Goal: Information Seeking & Learning: Learn about a topic

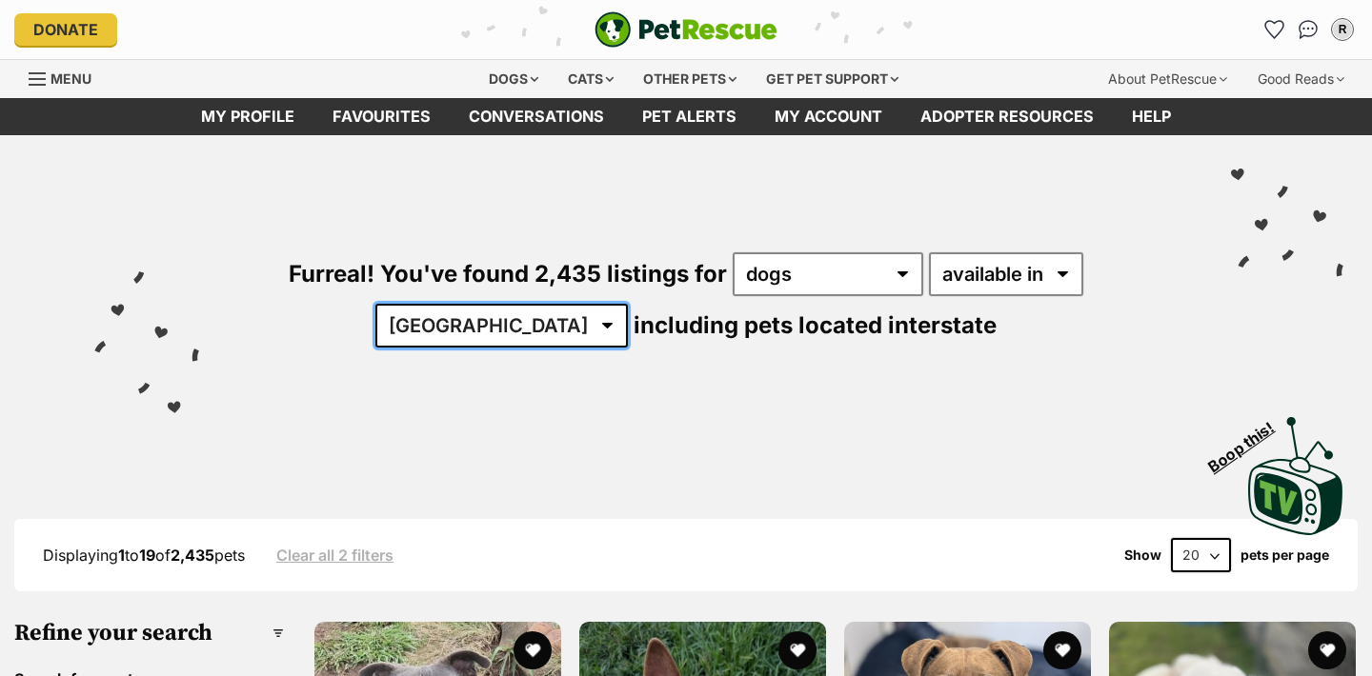
click at [628, 304] on select "Australia ACT NSW NT QLD SA TAS VIC WA" at bounding box center [501, 326] width 252 height 44
select select "WA"
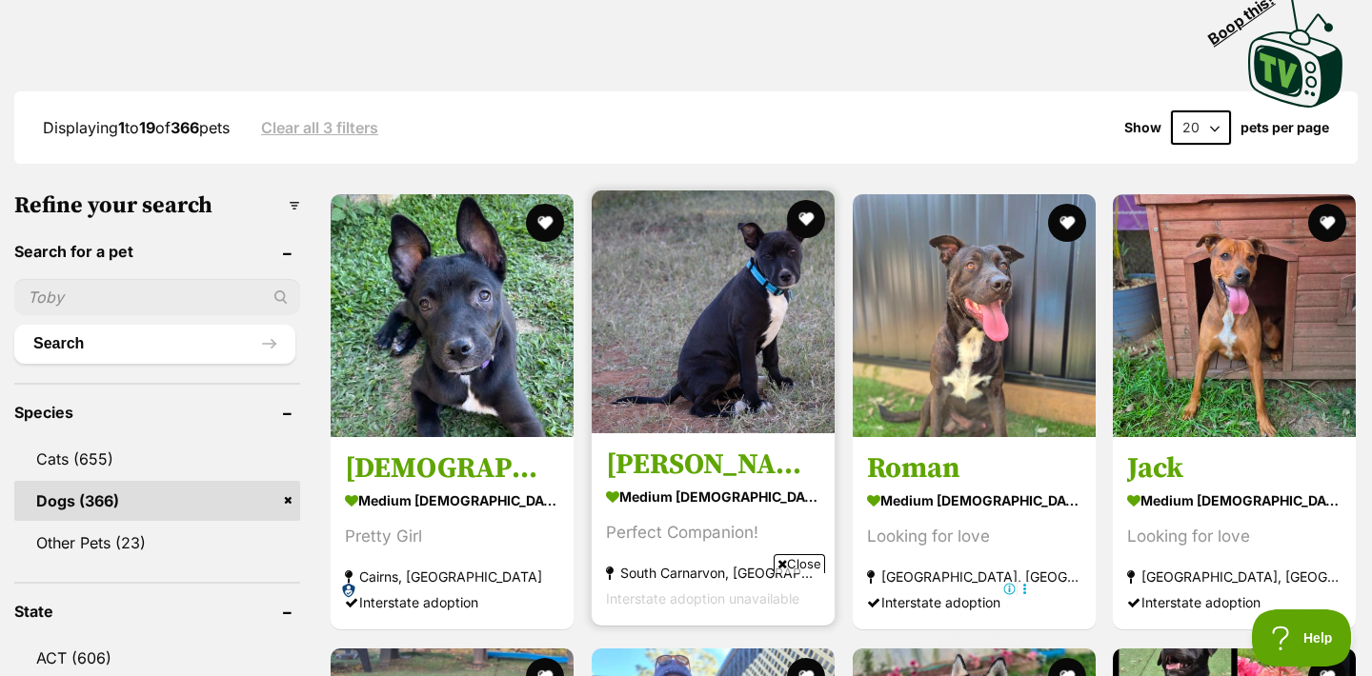
scroll to position [562, 0]
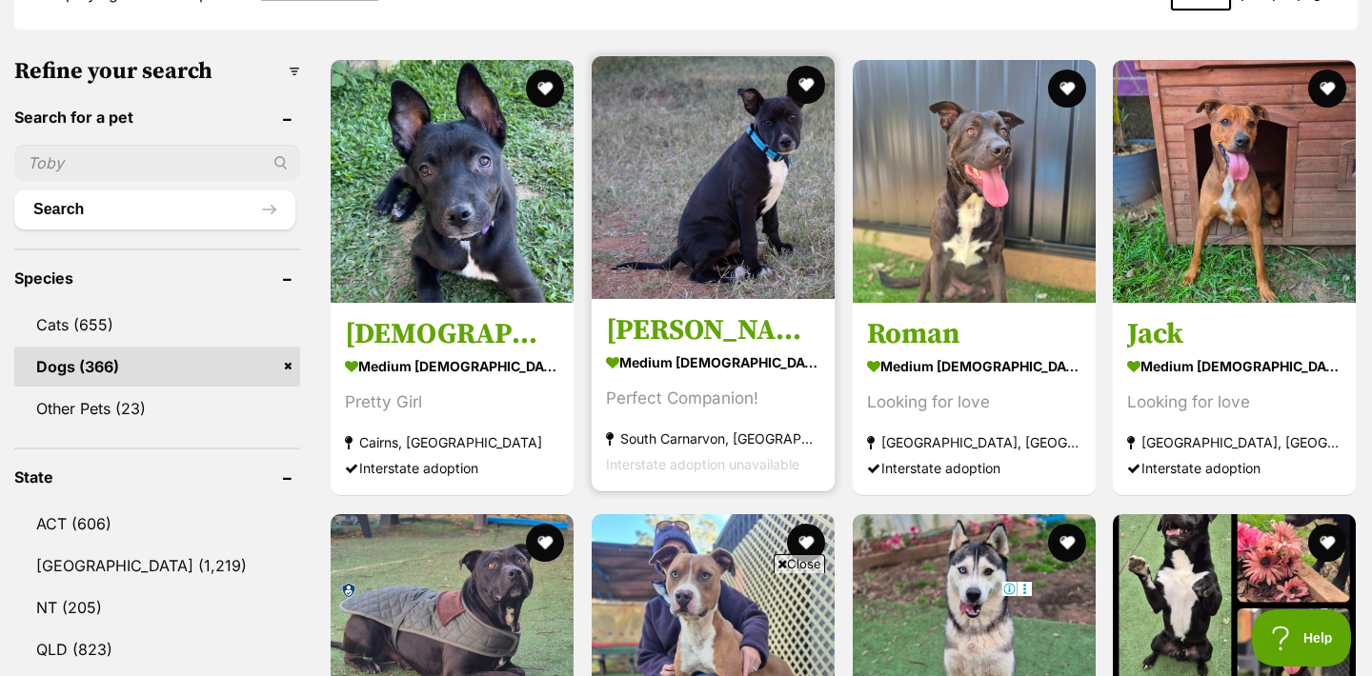
click at [720, 210] on img at bounding box center [713, 177] width 243 height 243
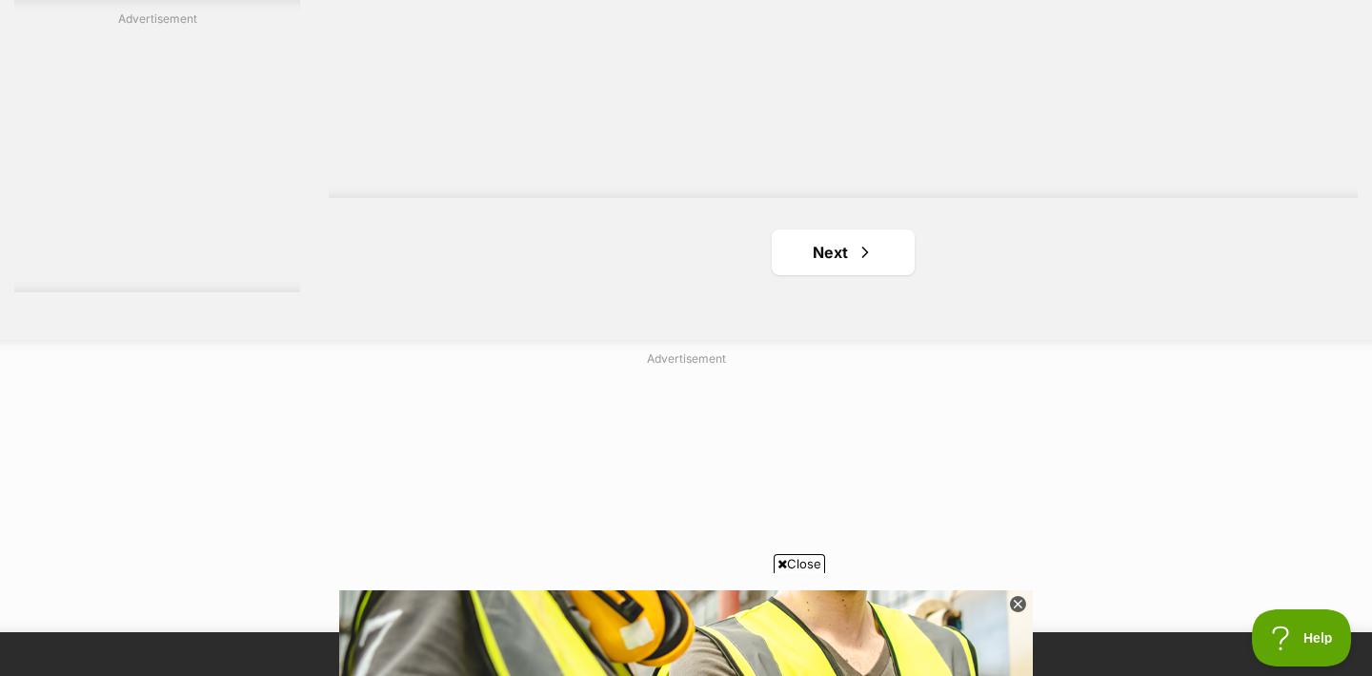
scroll to position [3428, 0]
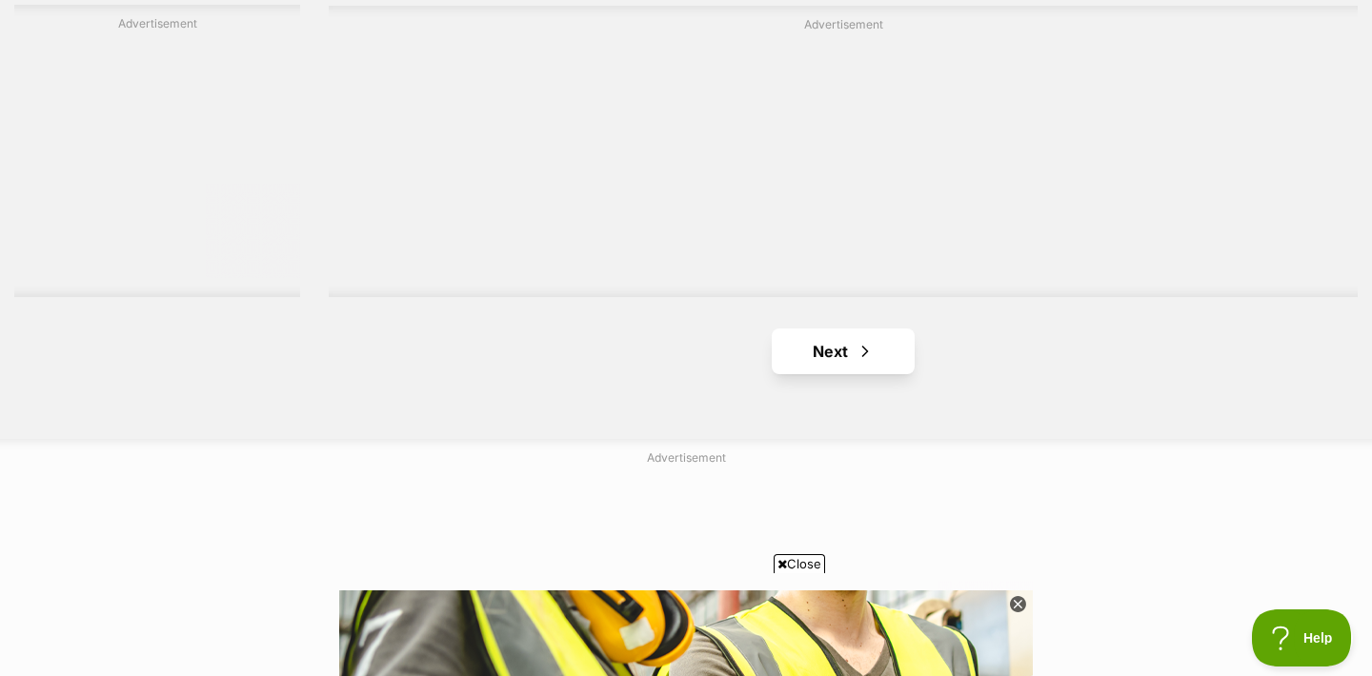
click at [820, 348] on link "Next" at bounding box center [843, 352] width 143 height 46
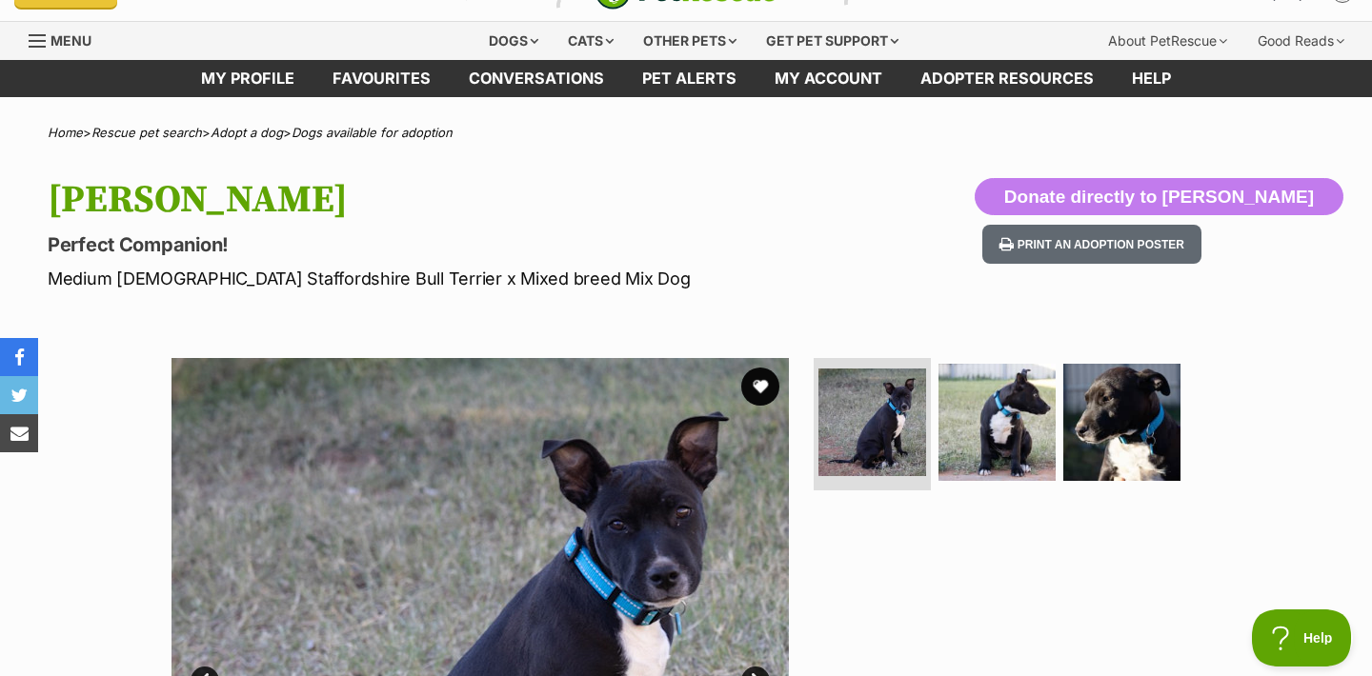
scroll to position [29, 0]
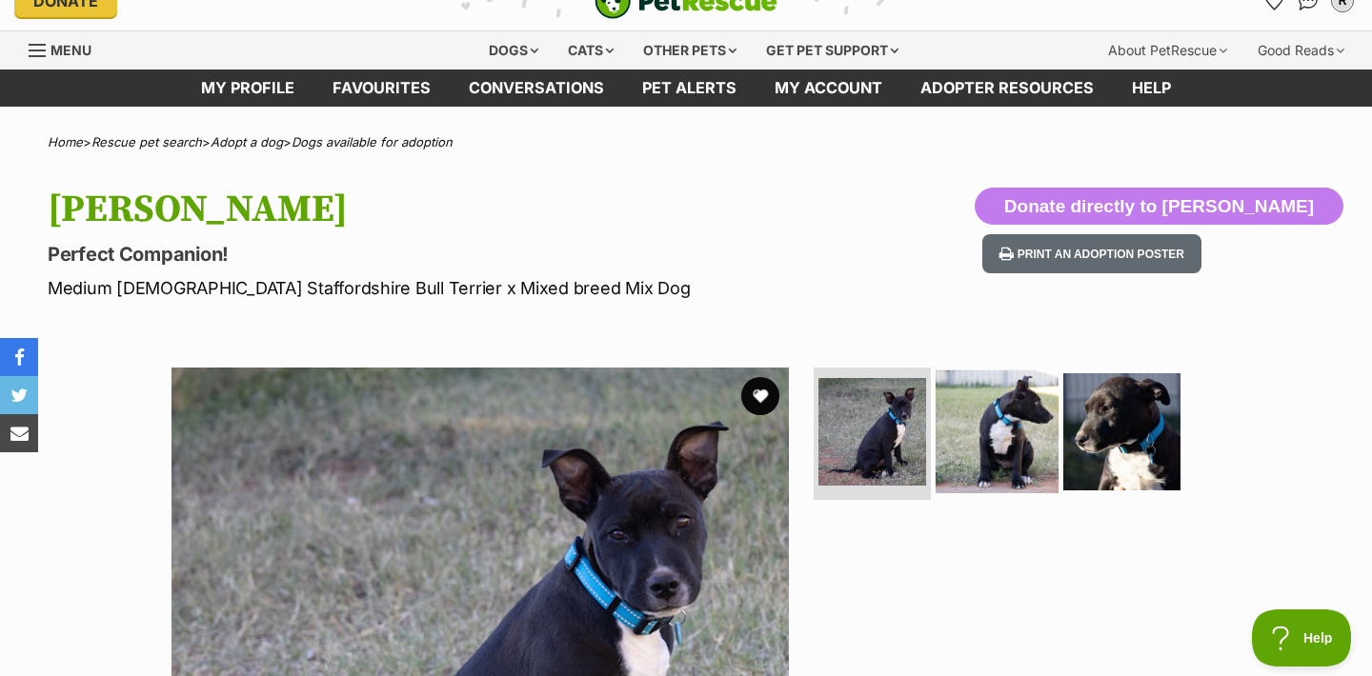
click at [1014, 403] on img at bounding box center [996, 431] width 123 height 123
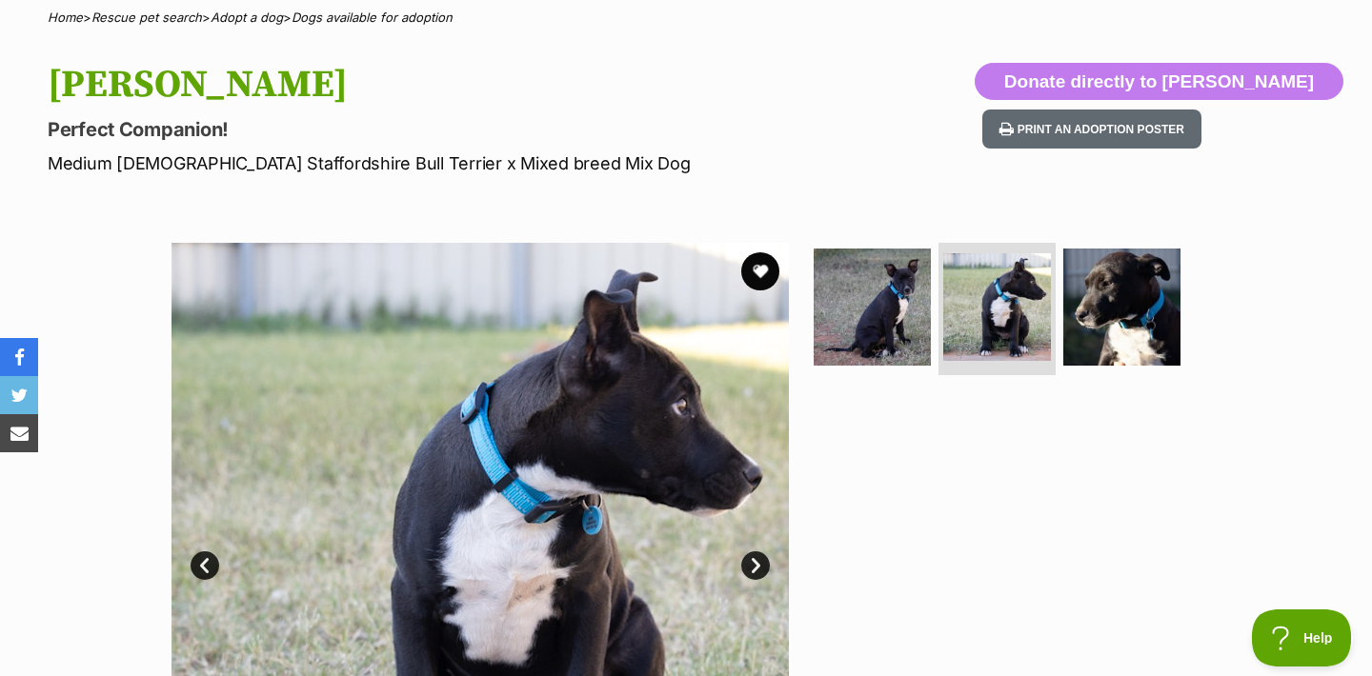
scroll to position [263, 0]
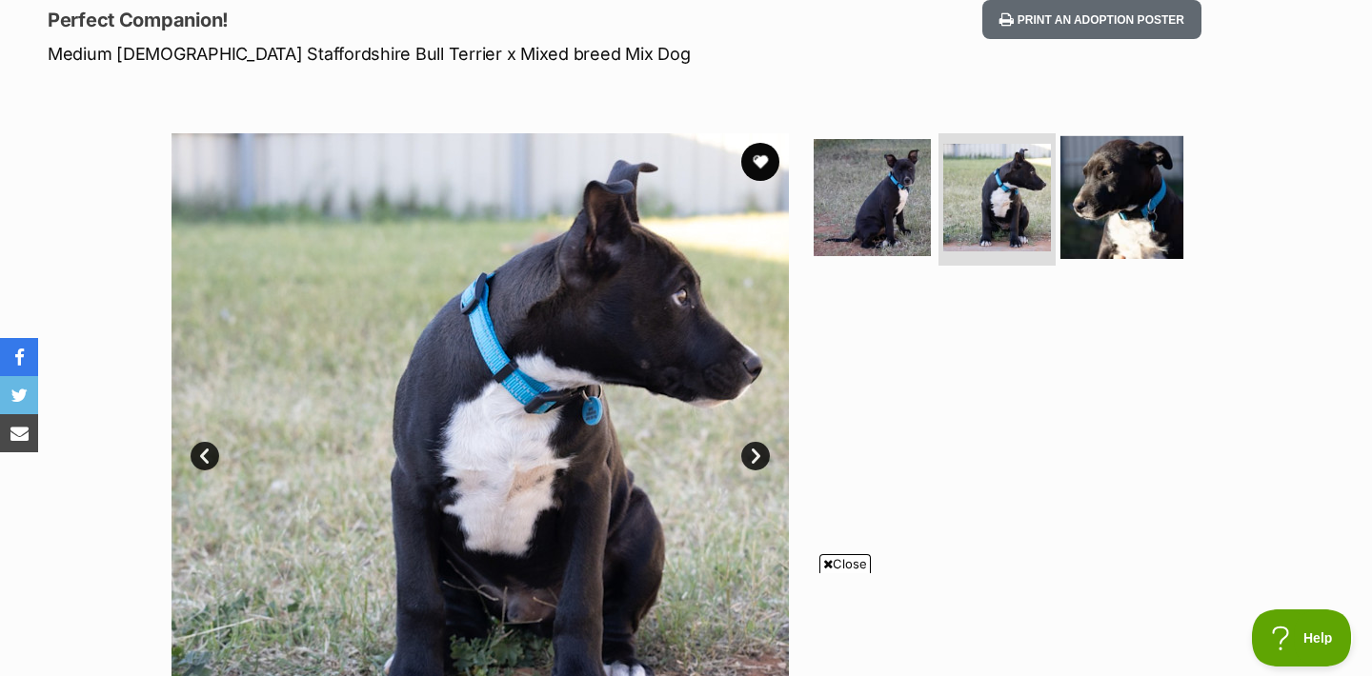
click at [1116, 190] on img at bounding box center [1121, 196] width 123 height 123
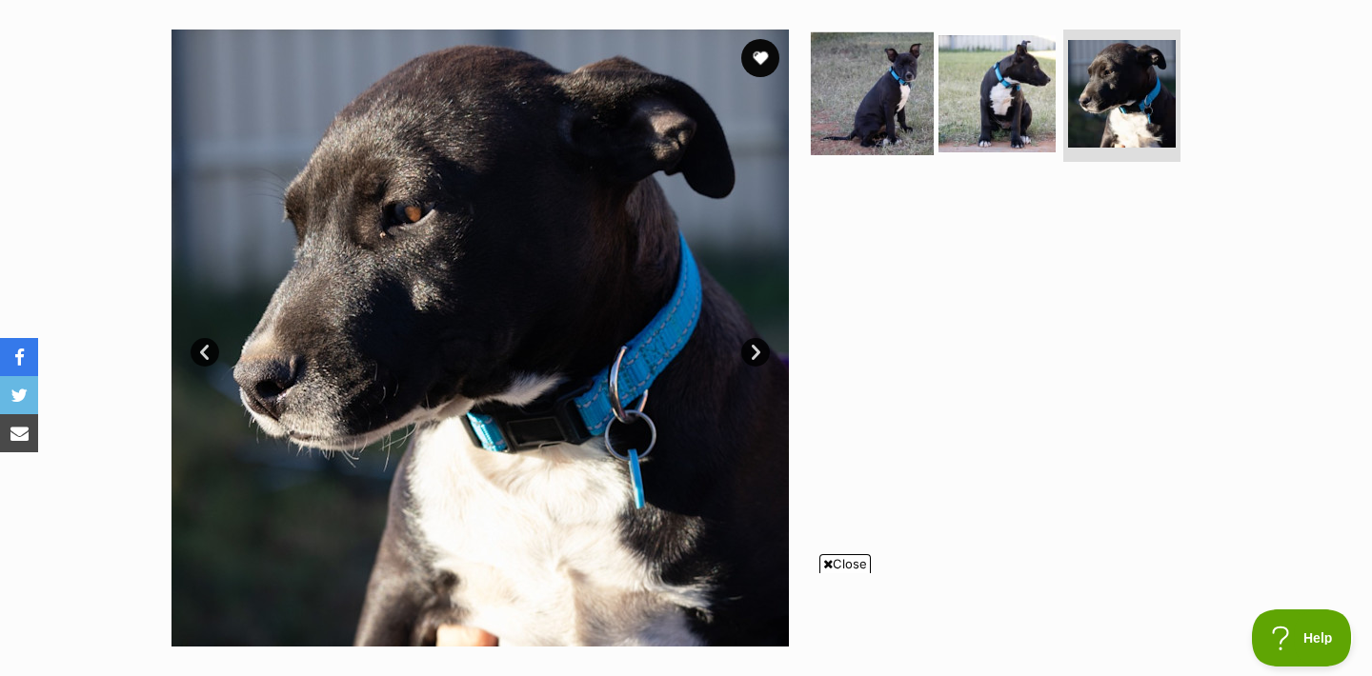
scroll to position [347, 0]
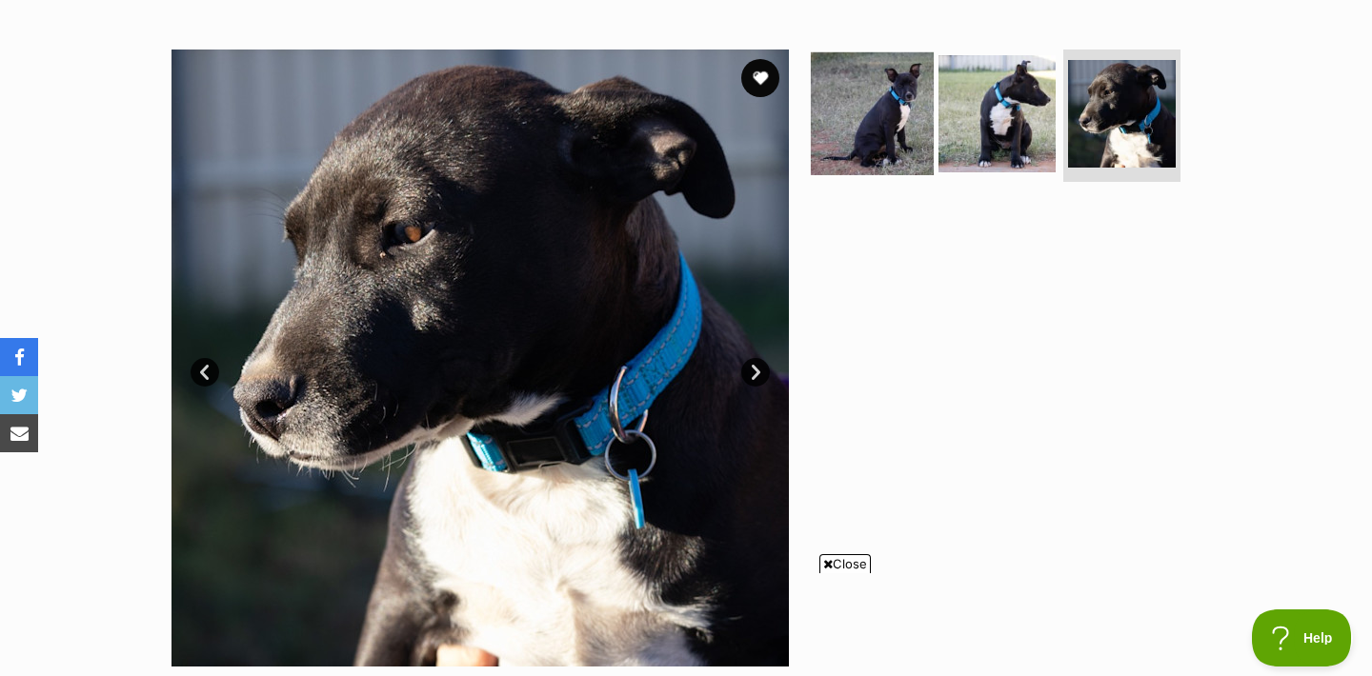
click at [921, 79] on img at bounding box center [872, 112] width 123 height 123
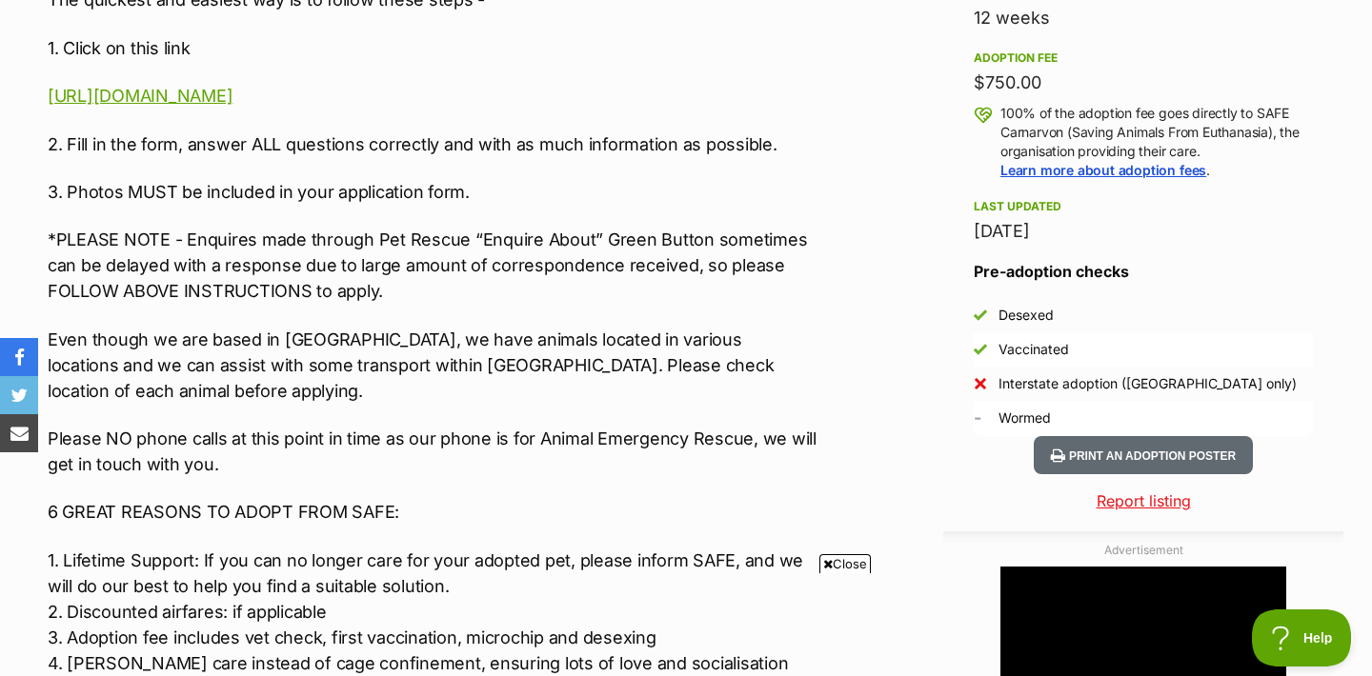
scroll to position [584, 0]
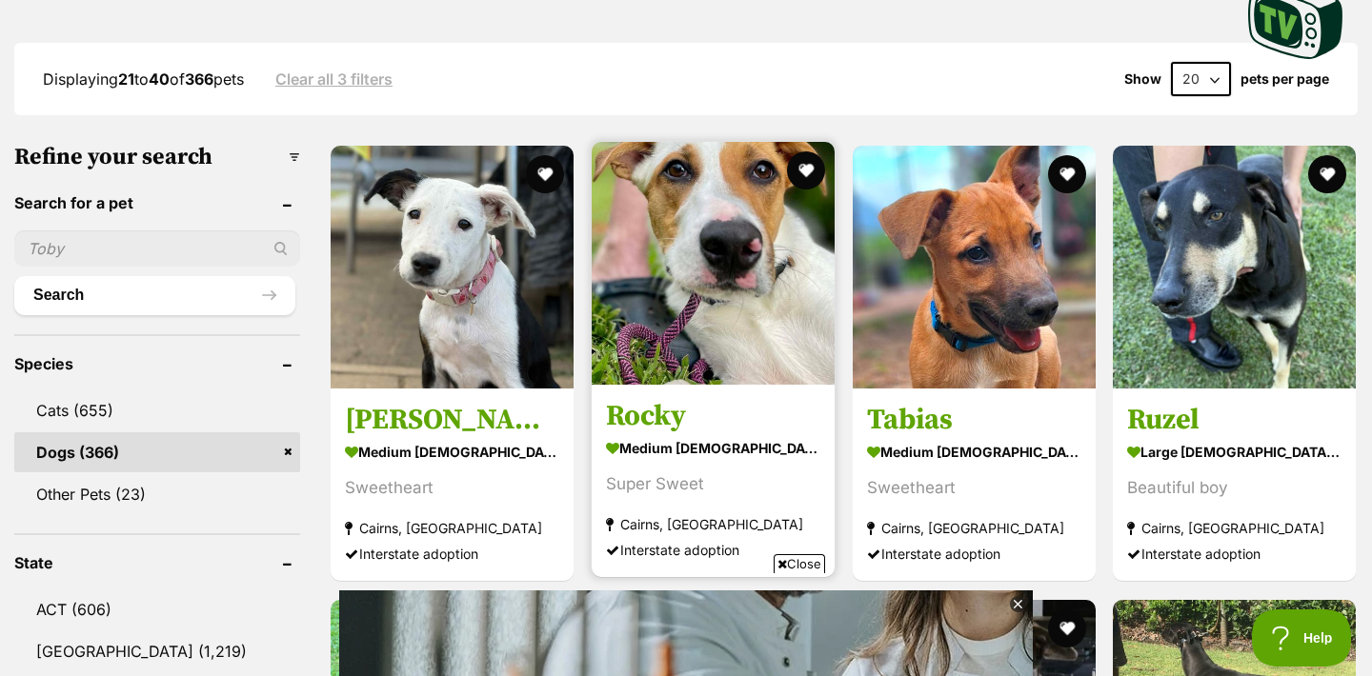
scroll to position [493, 0]
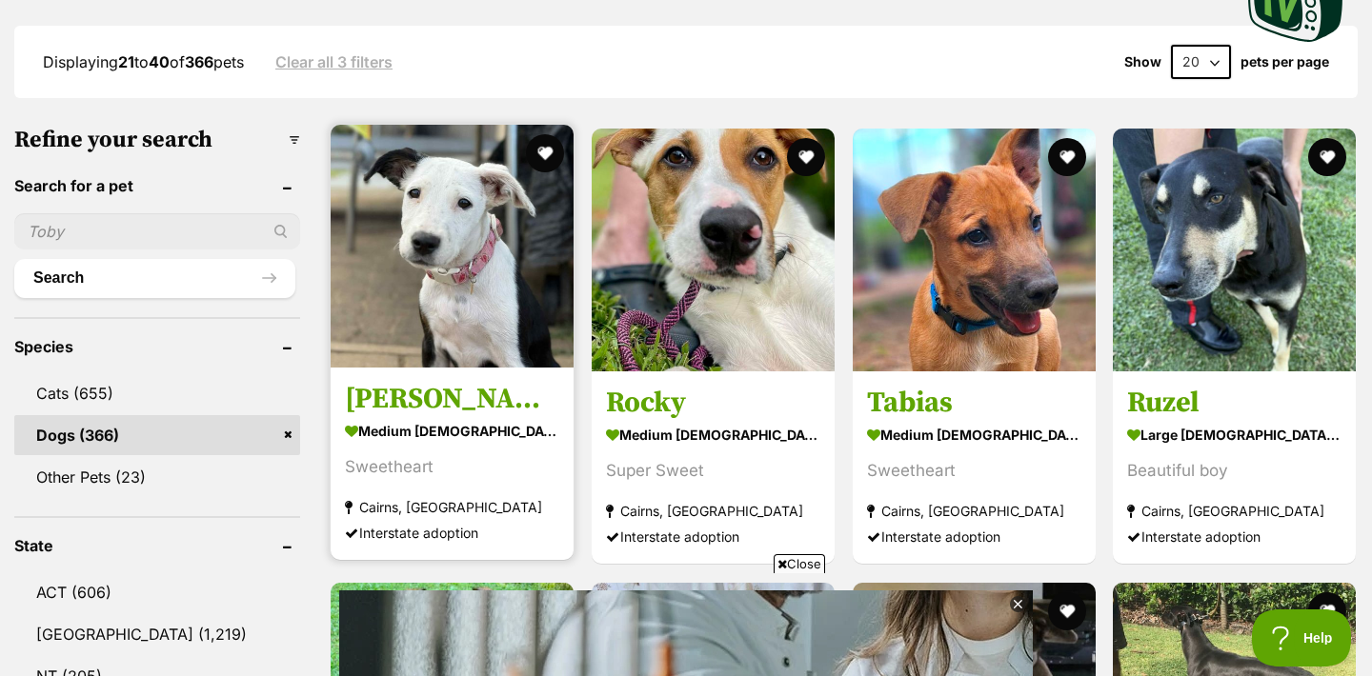
click at [484, 209] on img at bounding box center [452, 246] width 243 height 243
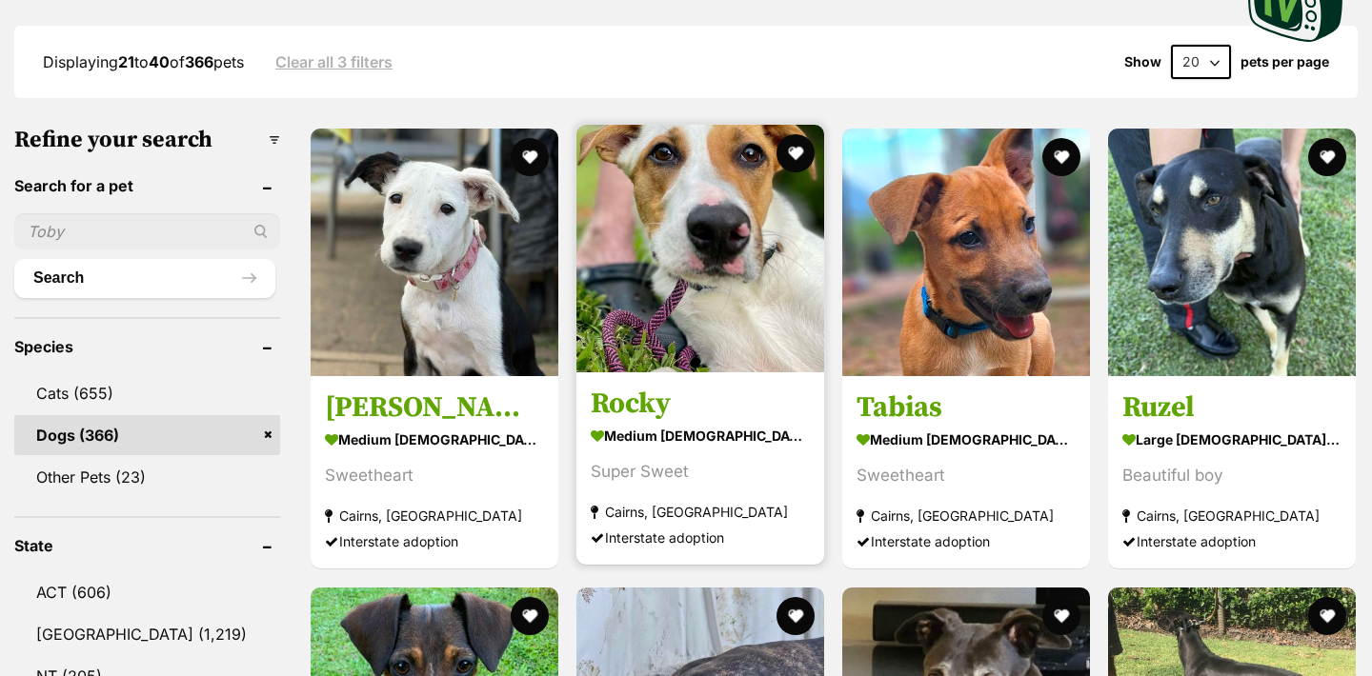
scroll to position [493, 0]
click at [661, 284] on img at bounding box center [700, 249] width 248 height 248
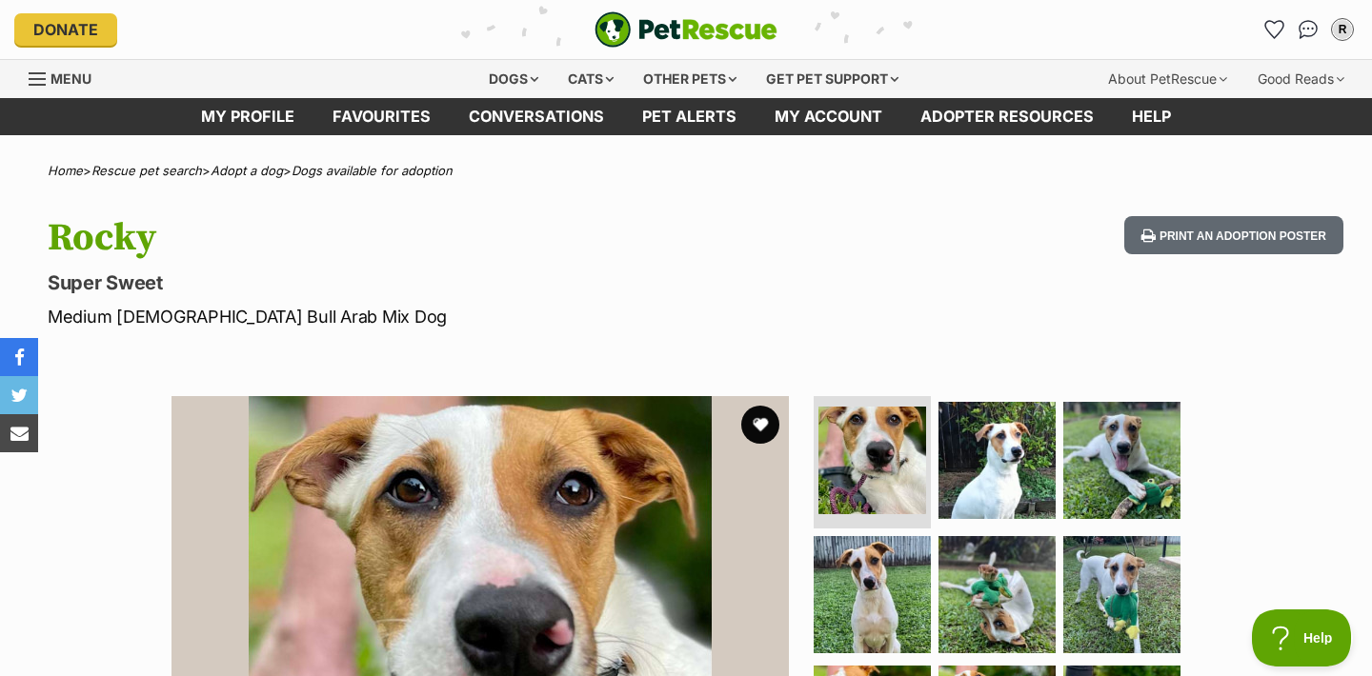
scroll to position [4, 0]
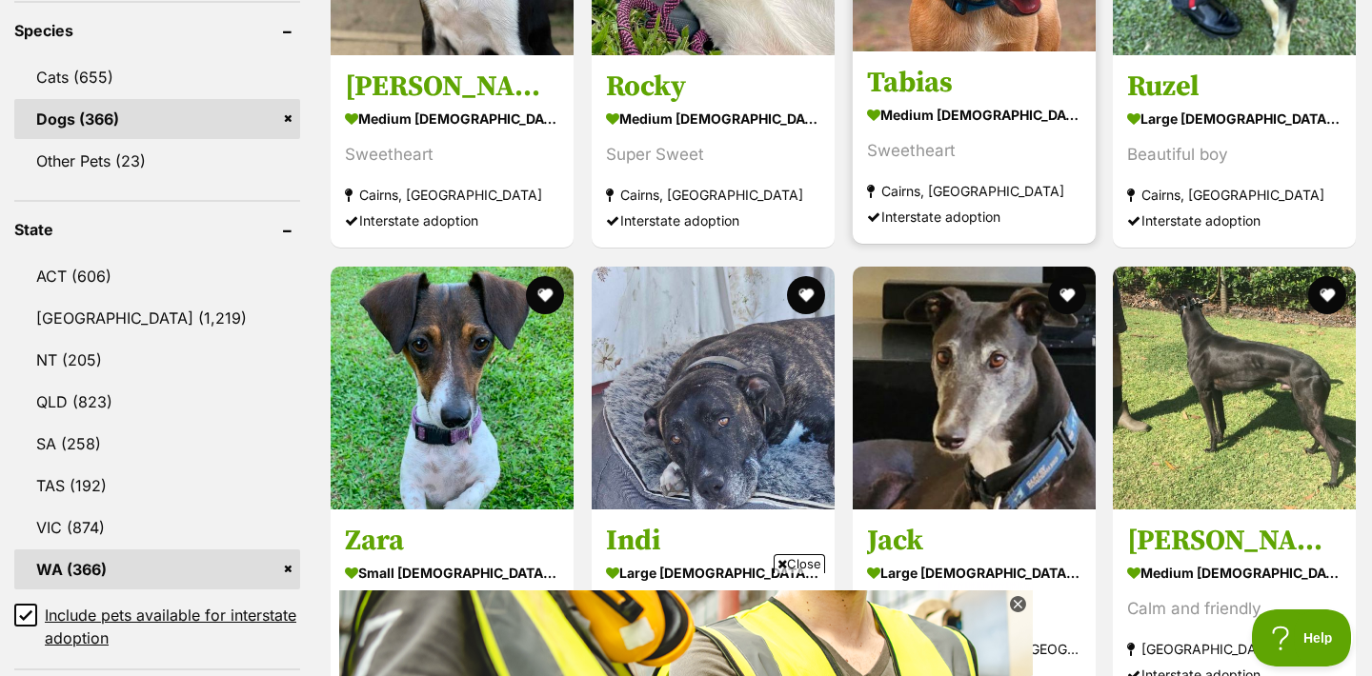
scroll to position [952, 0]
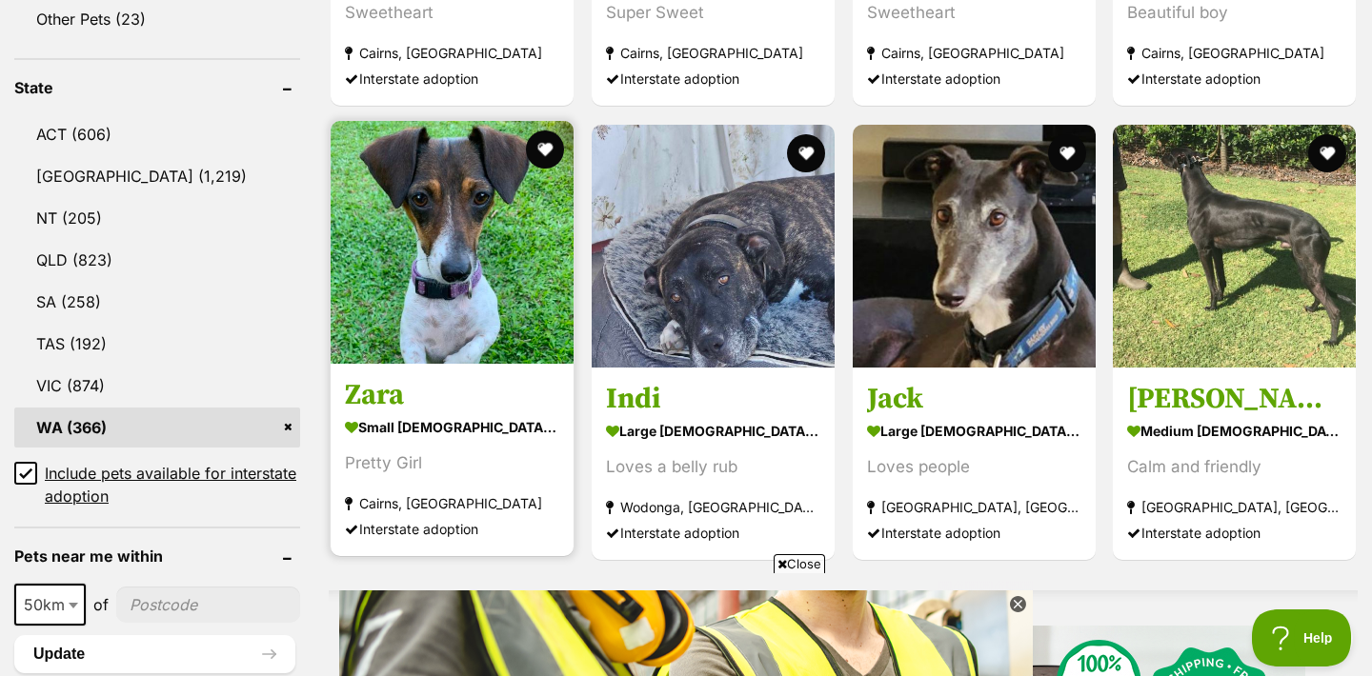
click at [409, 207] on img at bounding box center [452, 242] width 243 height 243
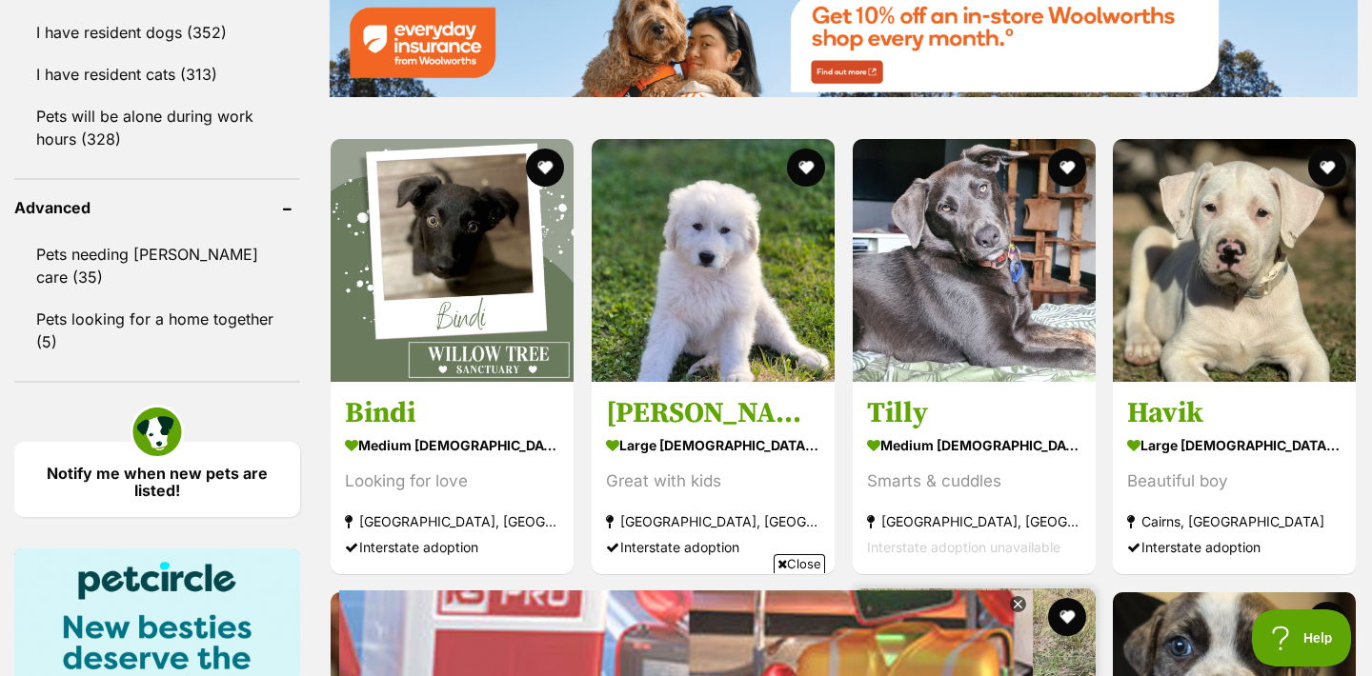
scroll to position [2296, 0]
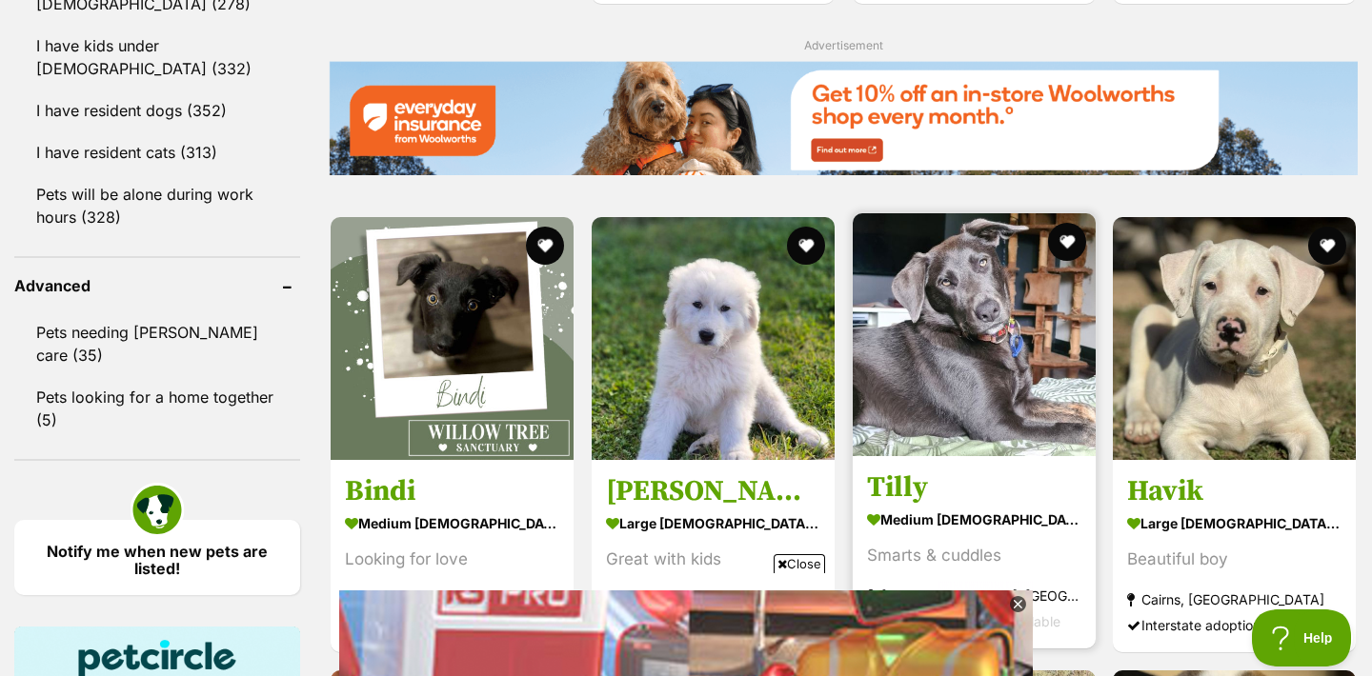
click at [936, 325] on img at bounding box center [973, 334] width 243 height 243
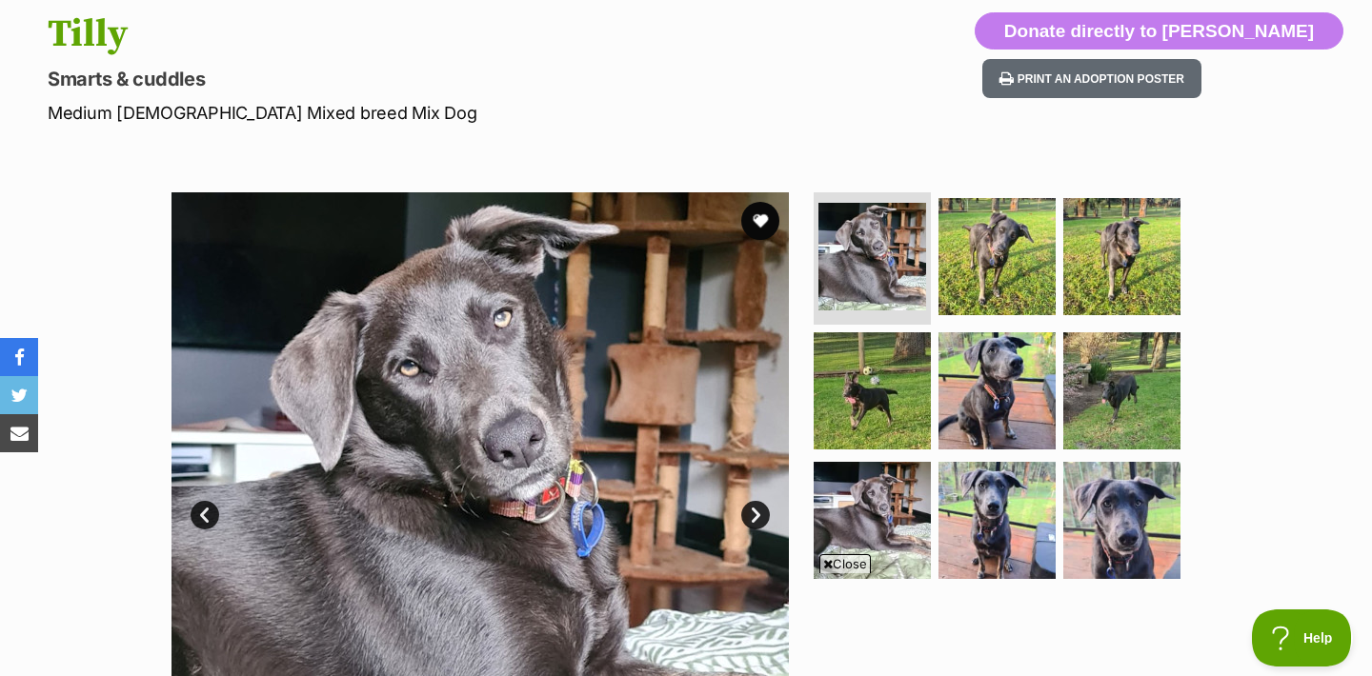
scroll to position [140, 0]
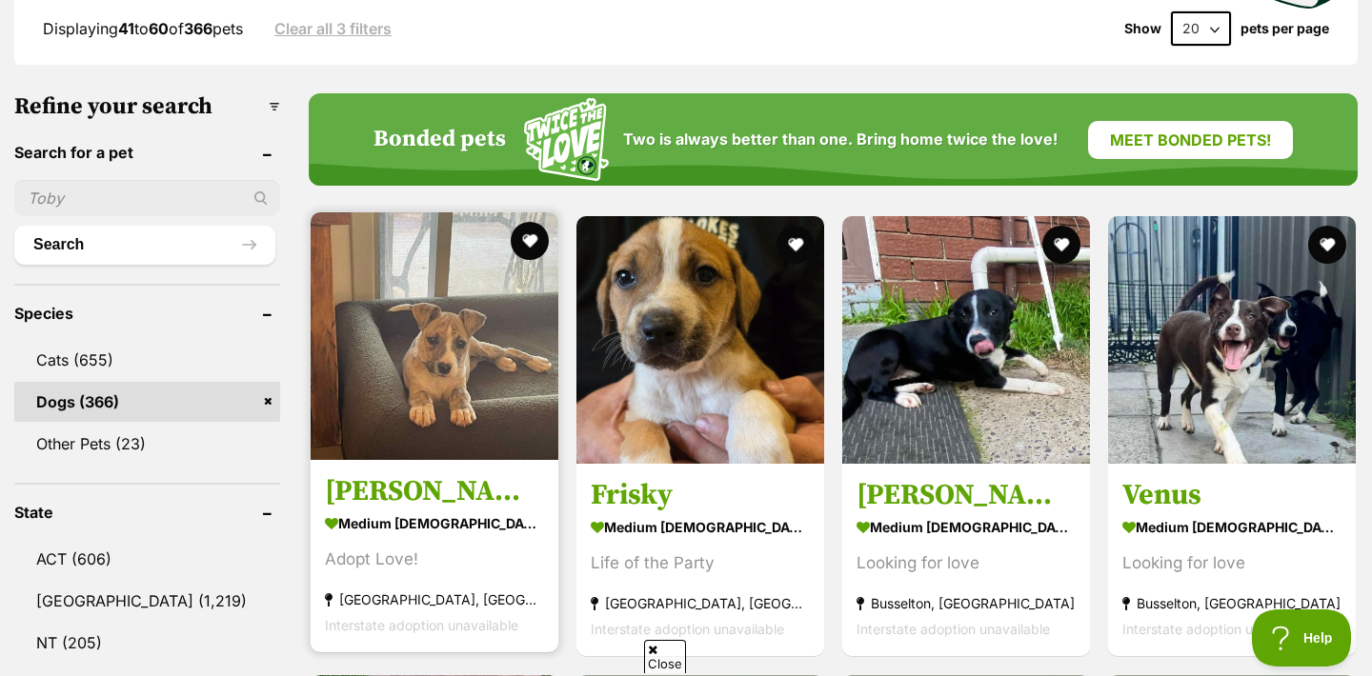
scroll to position [537, 0]
